Goal: Task Accomplishment & Management: Use online tool/utility

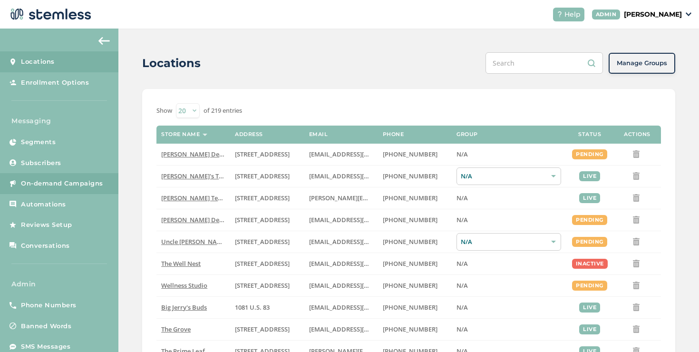
click at [114, 179] on link "On-demand Campaigns" at bounding box center [59, 183] width 118 height 21
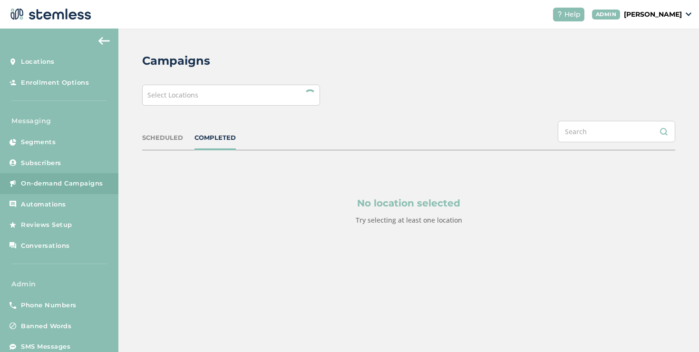
click at [208, 95] on div "Select Locations" at bounding box center [231, 95] width 178 height 21
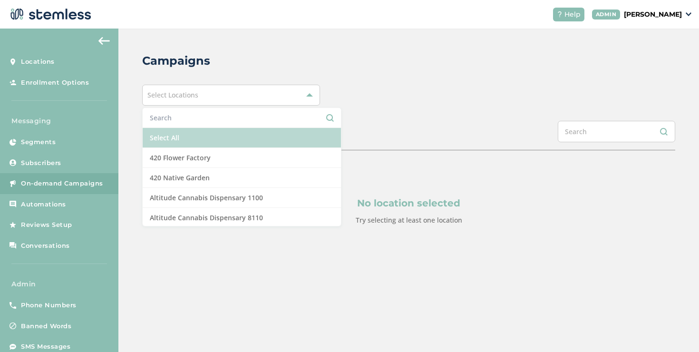
click at [187, 140] on li "Select All" at bounding box center [242, 138] width 198 height 20
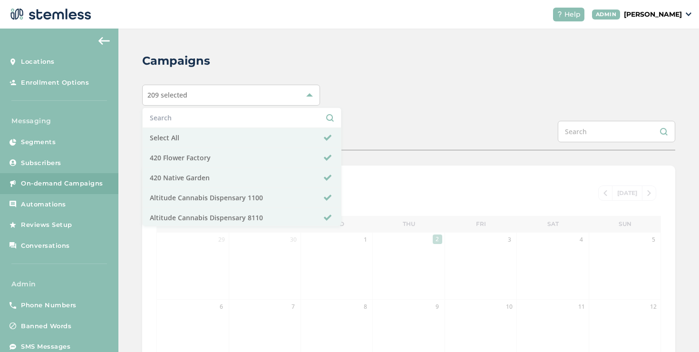
click at [352, 131] on div "SCHEDULED COMPLETED" at bounding box center [408, 135] width 533 height 29
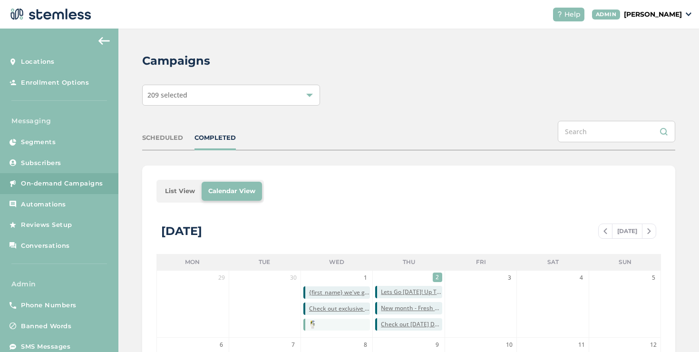
click at [173, 194] on li "List View" at bounding box center [179, 191] width 43 height 19
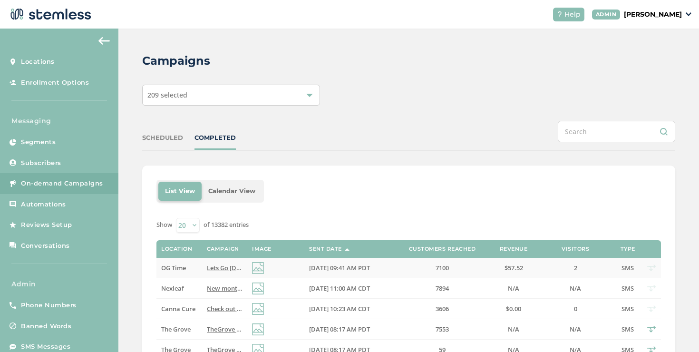
click at [185, 265] on span "OG Time" at bounding box center [173, 267] width 25 height 9
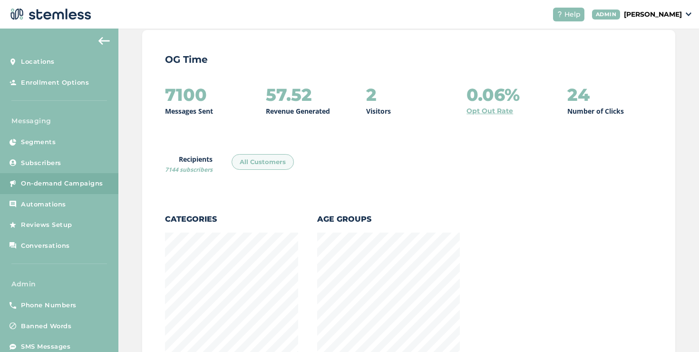
scroll to position [84, 0]
